Goal: Task Accomplishment & Management: Complete application form

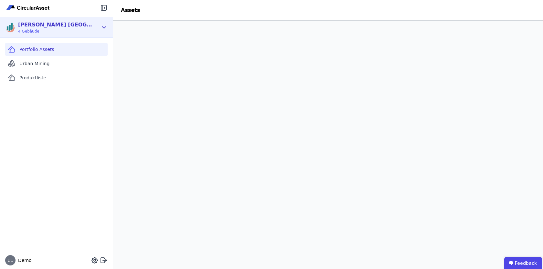
click at [103, 25] on icon at bounding box center [103, 28] width 7 height 8
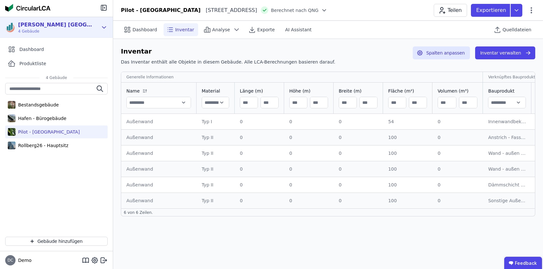
click at [102, 24] on icon at bounding box center [103, 28] width 7 height 8
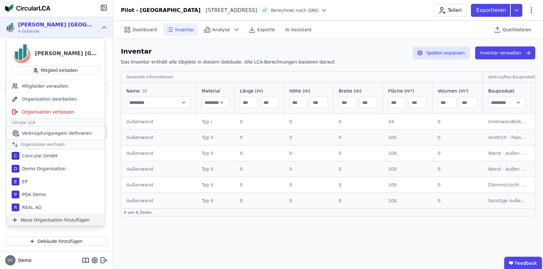
click at [48, 219] on span "Neue Organisation hinzufügen" at bounding box center [55, 220] width 69 height 6
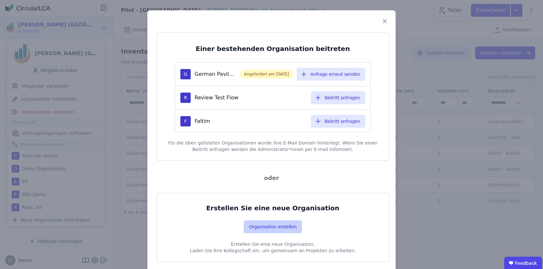
click at [272, 226] on button "Organisation erstellen" at bounding box center [273, 227] width 58 height 13
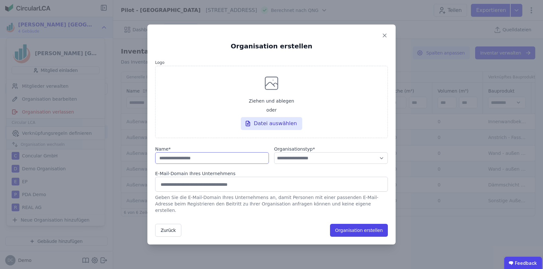
click at [252, 161] on input "string" at bounding box center [212, 159] width 114 height 12
type input "**********"
click at [368, 157] on select "**********" at bounding box center [331, 159] width 114 height 12
select select "**********"
click at [274, 156] on select "**********" at bounding box center [331, 159] width 114 height 12
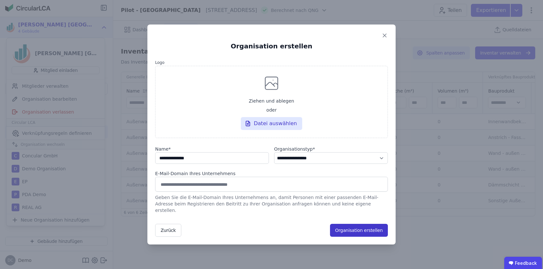
click at [367, 228] on button "Organisation erstellen" at bounding box center [359, 230] width 58 height 13
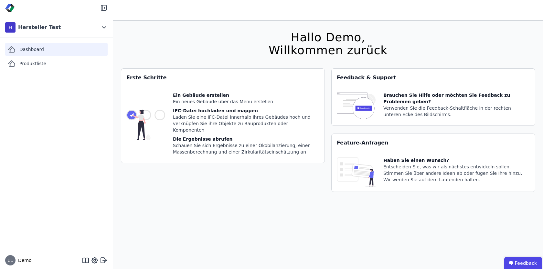
click at [35, 44] on div "Dashboard" at bounding box center [56, 49] width 102 height 13
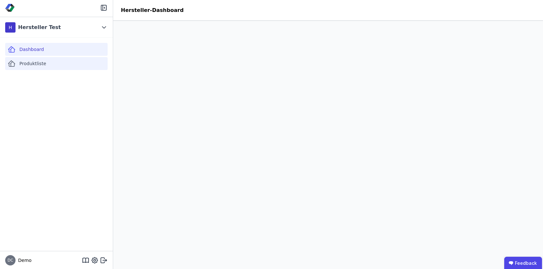
click at [43, 61] on span "Produktliste" at bounding box center [32, 63] width 27 height 6
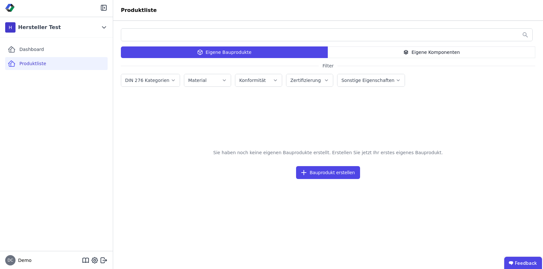
click at [399, 51] on div "Eigene Komponenten" at bounding box center [431, 53] width 207 height 12
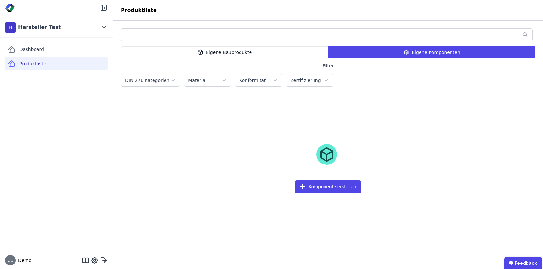
click at [283, 56] on div "Eigene Bauprodukte" at bounding box center [224, 53] width 207 height 12
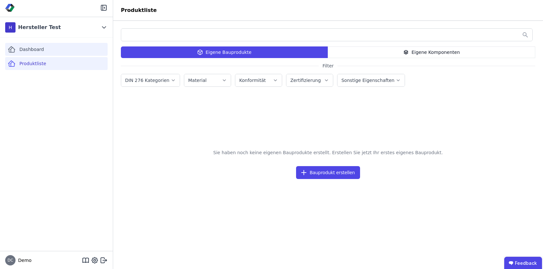
click at [30, 50] on span "Dashboard" at bounding box center [31, 49] width 25 height 6
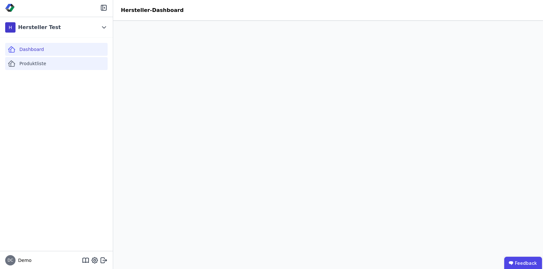
click at [31, 64] on span "Produktliste" at bounding box center [32, 63] width 27 height 6
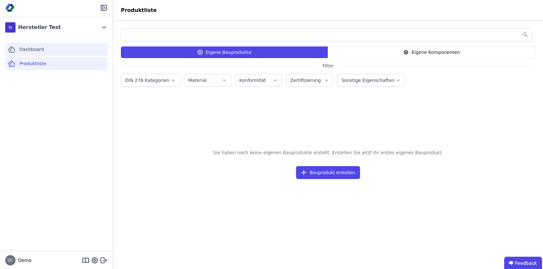
click at [30, 48] on span "Dashboard" at bounding box center [31, 49] width 25 height 6
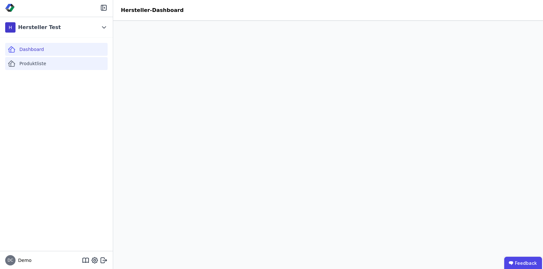
click at [36, 62] on span "Produktliste" at bounding box center [32, 63] width 27 height 6
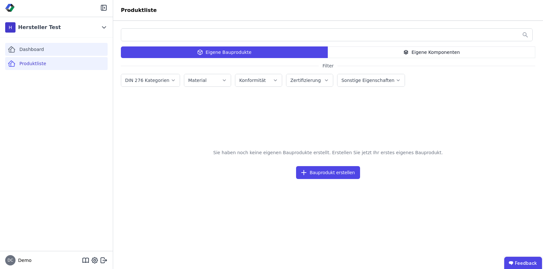
click at [73, 46] on div "Dashboard" at bounding box center [56, 49] width 102 height 13
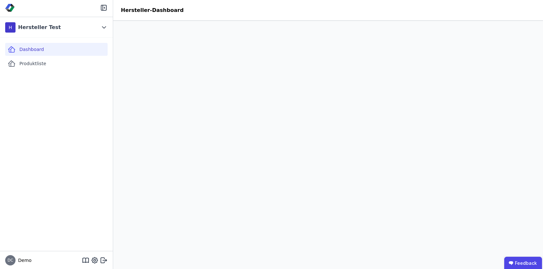
click at [90, 113] on div "Dashboard Produktliste" at bounding box center [56, 145] width 113 height 214
click at [103, 103] on div "Dashboard Produktliste" at bounding box center [56, 145] width 113 height 214
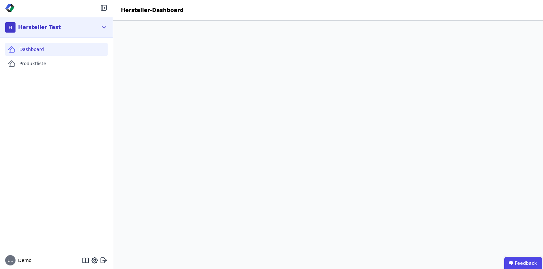
click at [42, 24] on div "Hersteller Test" at bounding box center [39, 28] width 43 height 8
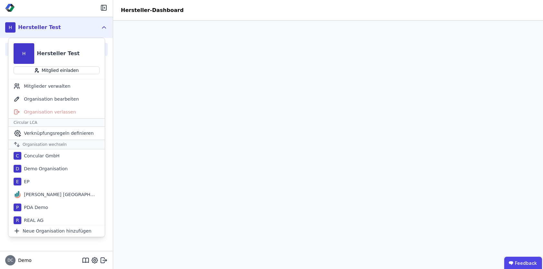
click at [42, 24] on div "Hersteller Test" at bounding box center [39, 28] width 43 height 8
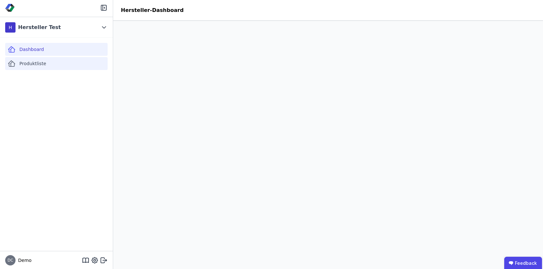
click at [70, 62] on div "Produktliste" at bounding box center [56, 63] width 102 height 13
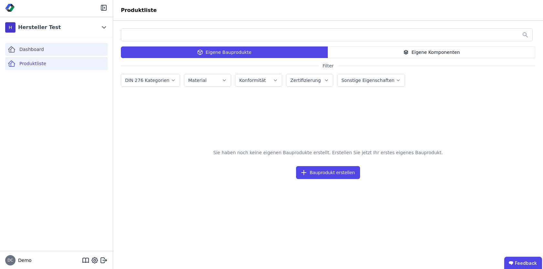
click at [73, 47] on div "Dashboard" at bounding box center [56, 49] width 102 height 13
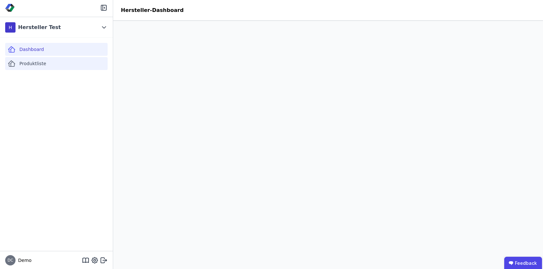
click at [71, 66] on div "Produktliste" at bounding box center [56, 63] width 102 height 13
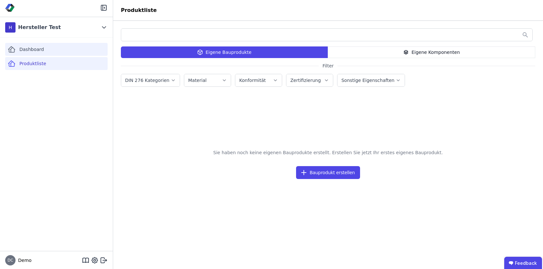
click at [72, 52] on div "Dashboard" at bounding box center [56, 49] width 102 height 13
